Goal: Task Accomplishment & Management: Manage account settings

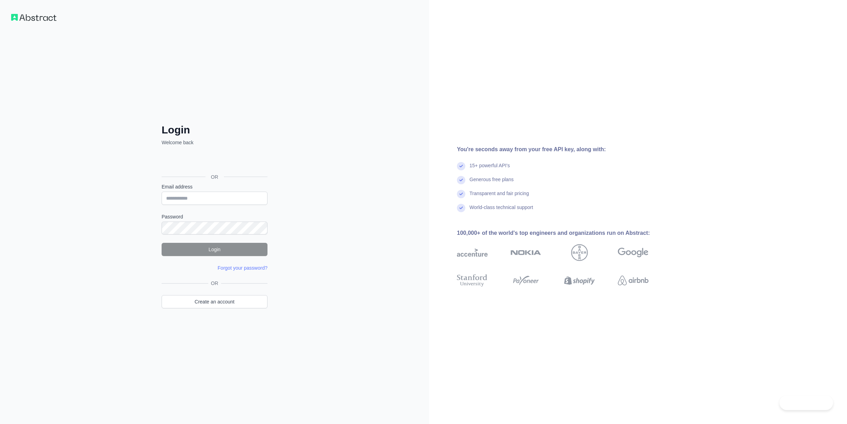
click at [232, 201] on input "Email address" at bounding box center [215, 198] width 106 height 13
click at [216, 166] on div "تسجيل الدخول باستخدام حساب Google (يفتح الرابط في علامة تبويب جديدة)" at bounding box center [214, 161] width 104 height 15
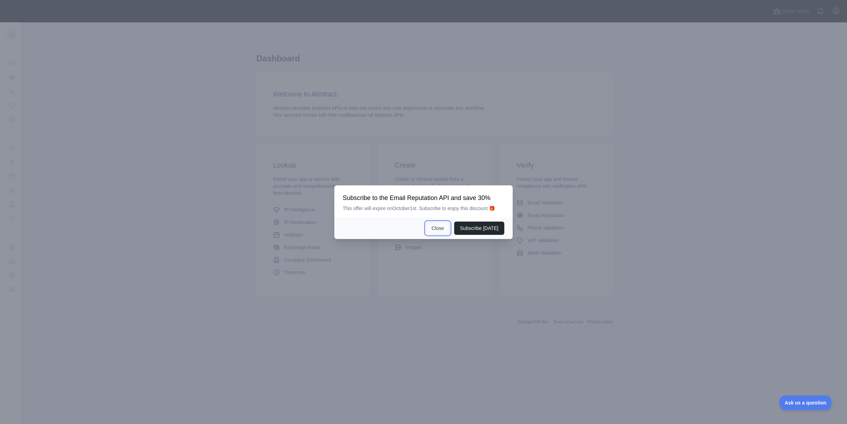
click at [443, 228] on button "Close" at bounding box center [437, 227] width 24 height 13
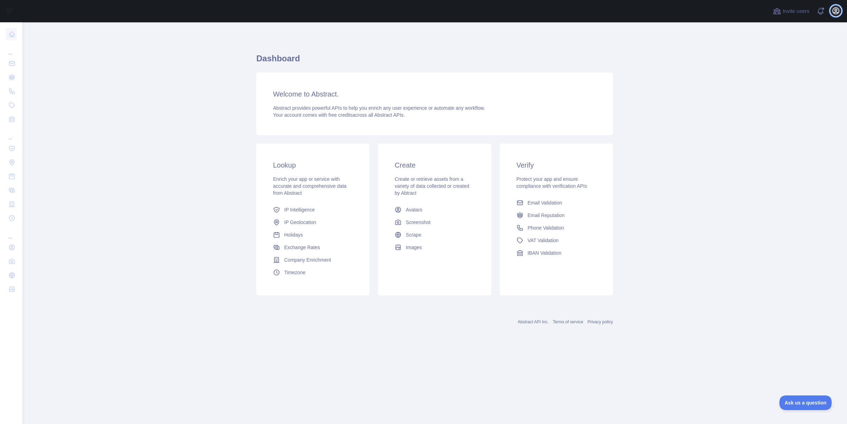
click at [836, 10] on icon "button" at bounding box center [835, 11] width 8 height 8
click at [786, 76] on button "Billing" at bounding box center [802, 75] width 78 height 13
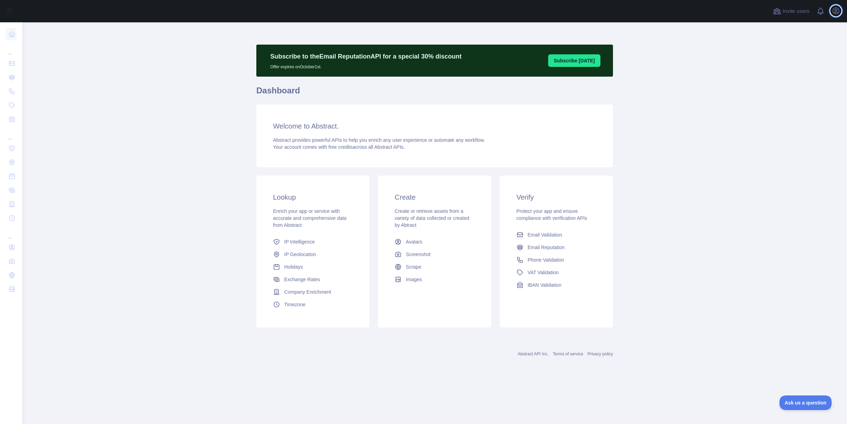
click at [832, 9] on icon "button" at bounding box center [835, 11] width 8 height 8
click at [802, 89] on button "Sign out" at bounding box center [802, 91] width 78 height 13
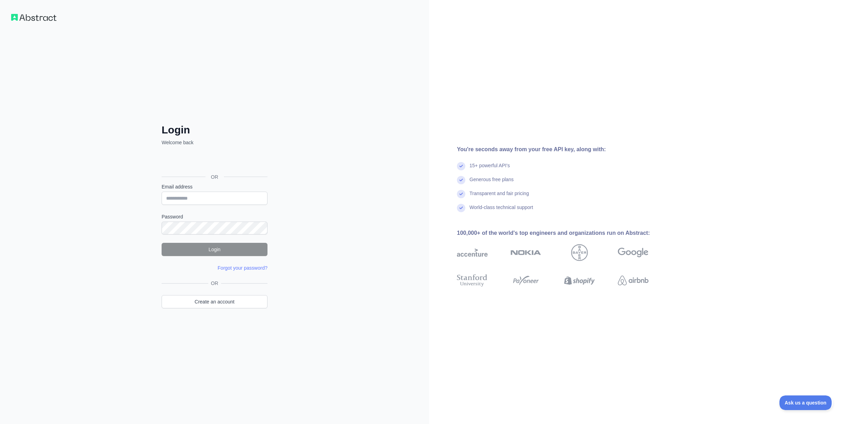
click at [243, 162] on div "تسجيل الدخول باستخدام حساب Google (يفتح الرابط في علامة تبويب جديدة)" at bounding box center [214, 161] width 104 height 15
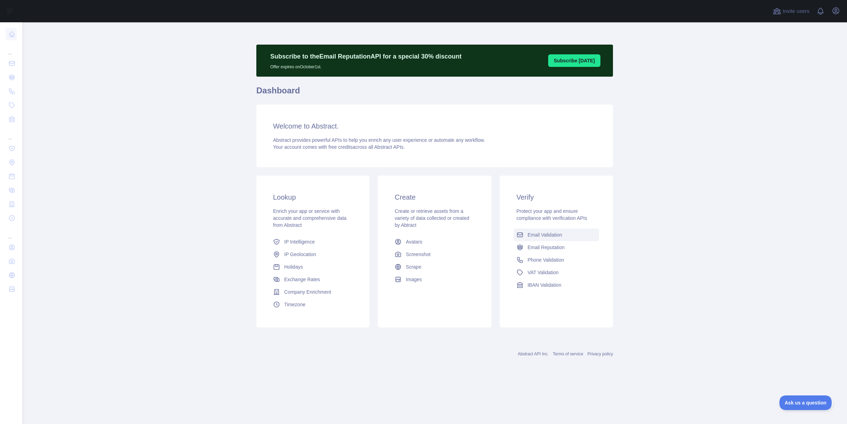
click at [536, 238] on span "Email Validation" at bounding box center [545, 234] width 34 height 7
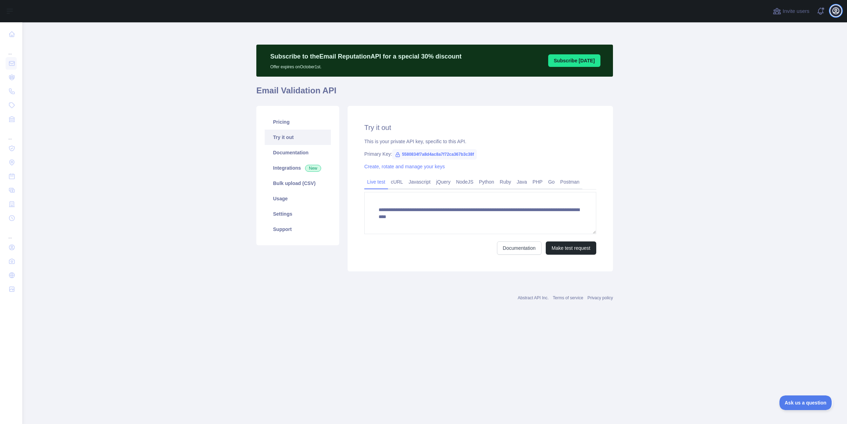
click at [835, 11] on icon "button" at bounding box center [836, 11] width 6 height 6
click at [804, 71] on button "Billing" at bounding box center [802, 75] width 78 height 13
